Goal: Navigation & Orientation: Find specific page/section

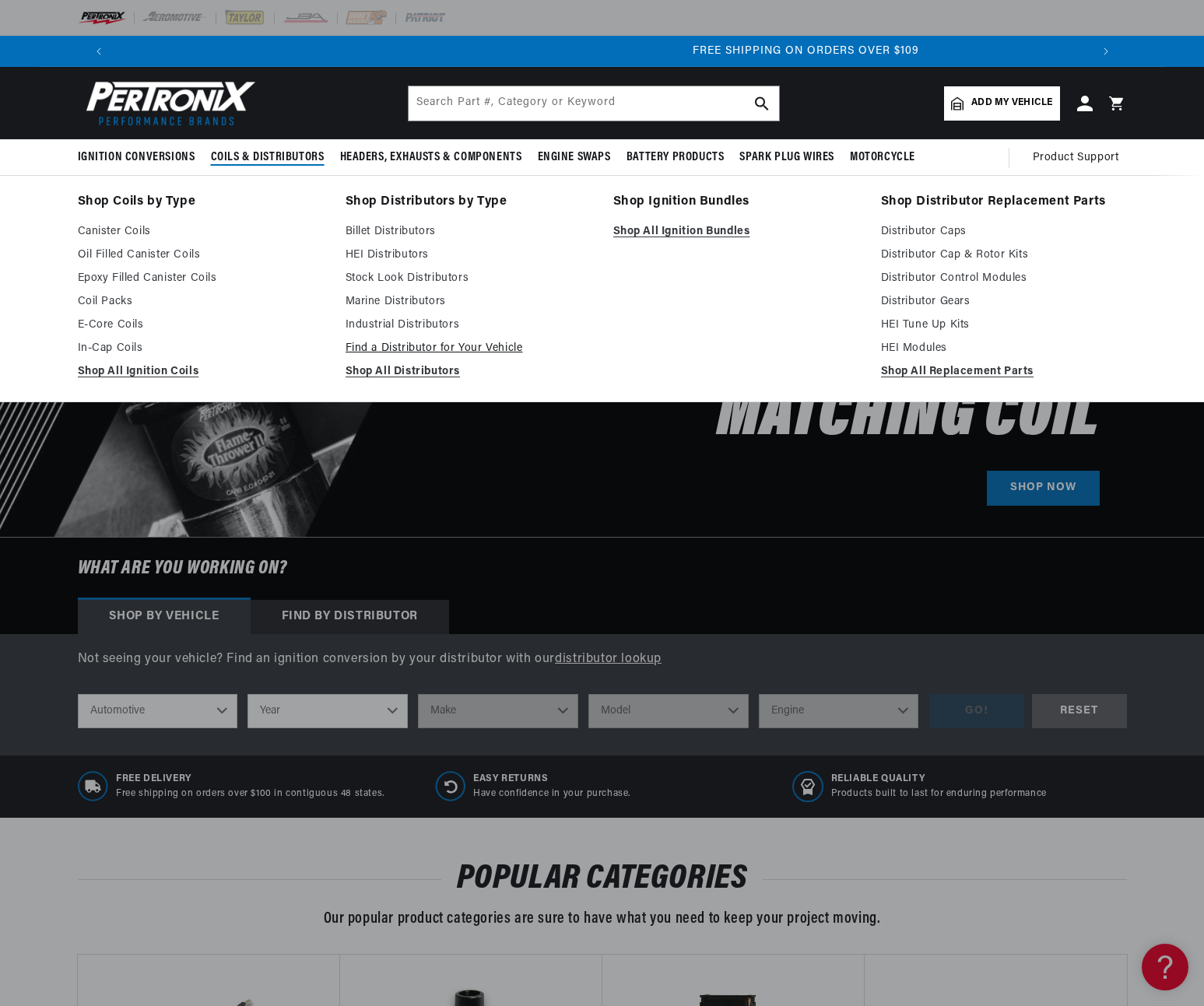
scroll to position [0, 1943]
click at [422, 275] on link "Stock Look Distributors" at bounding box center [468, 279] width 246 height 18
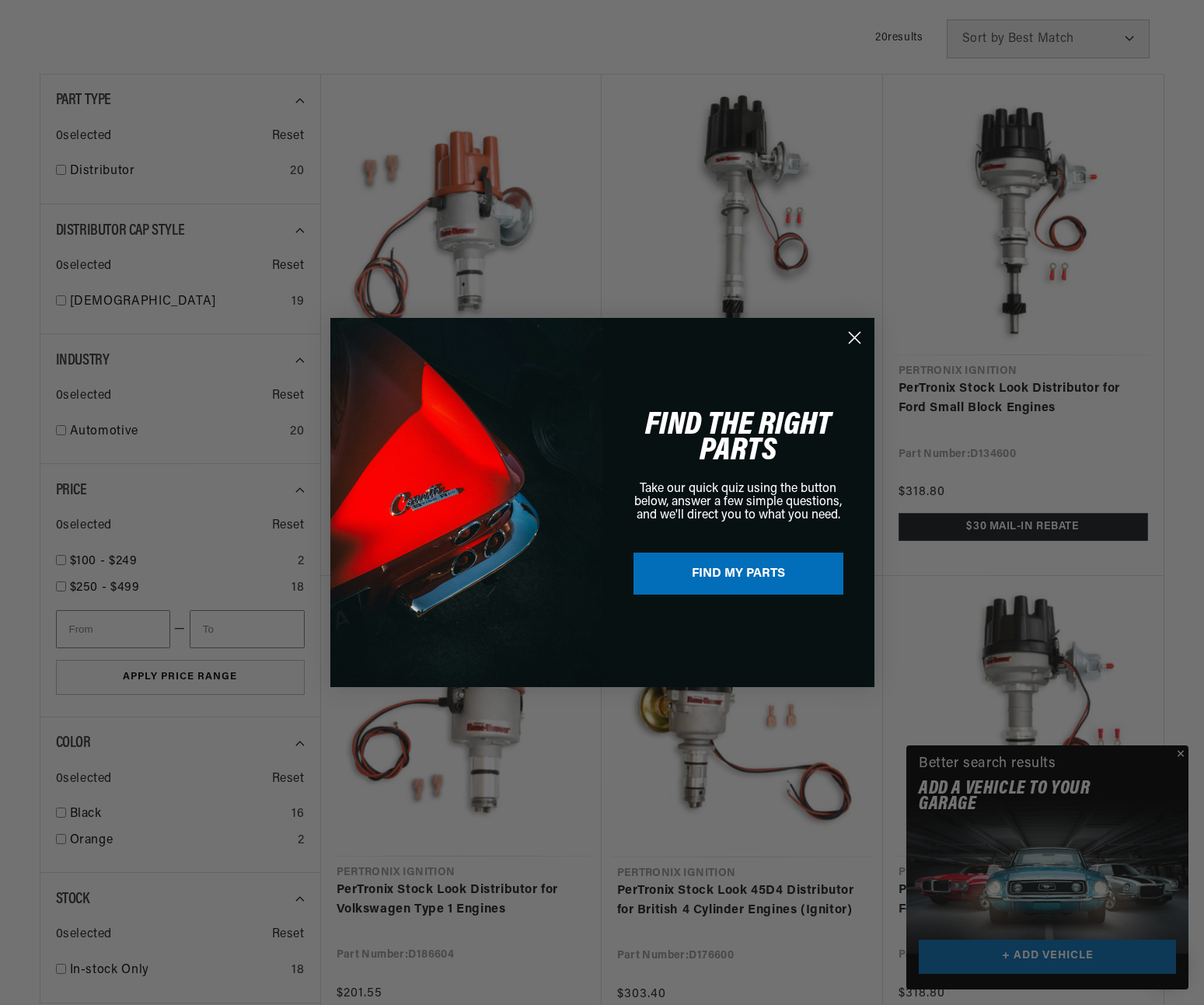
scroll to position [0, 971]
